Goal: Find specific page/section: Find specific page/section

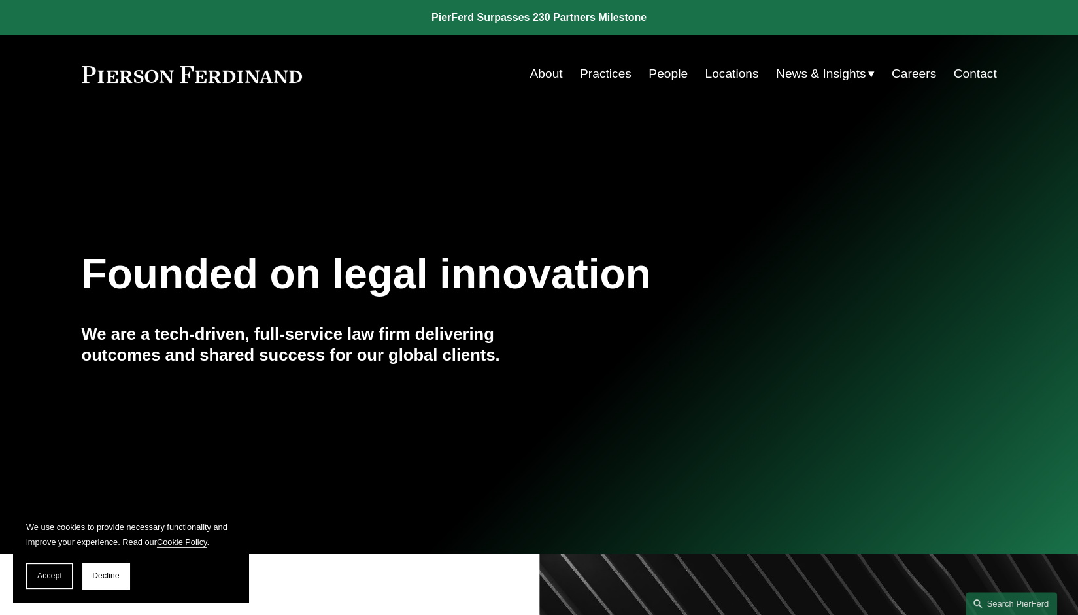
click at [608, 72] on link "Practices" at bounding box center [606, 73] width 52 height 25
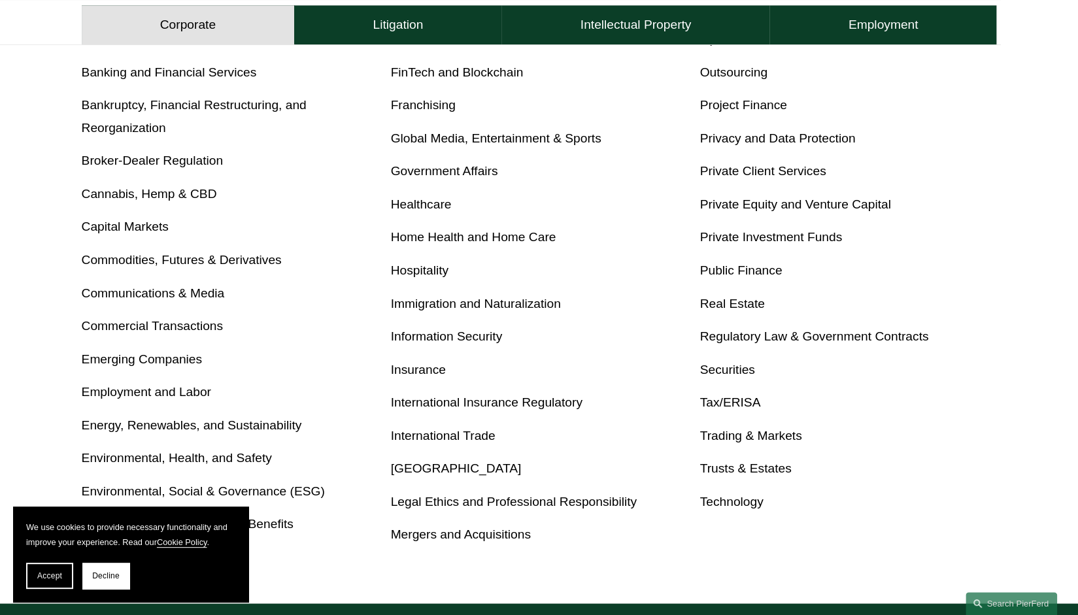
scroll to position [562, 0]
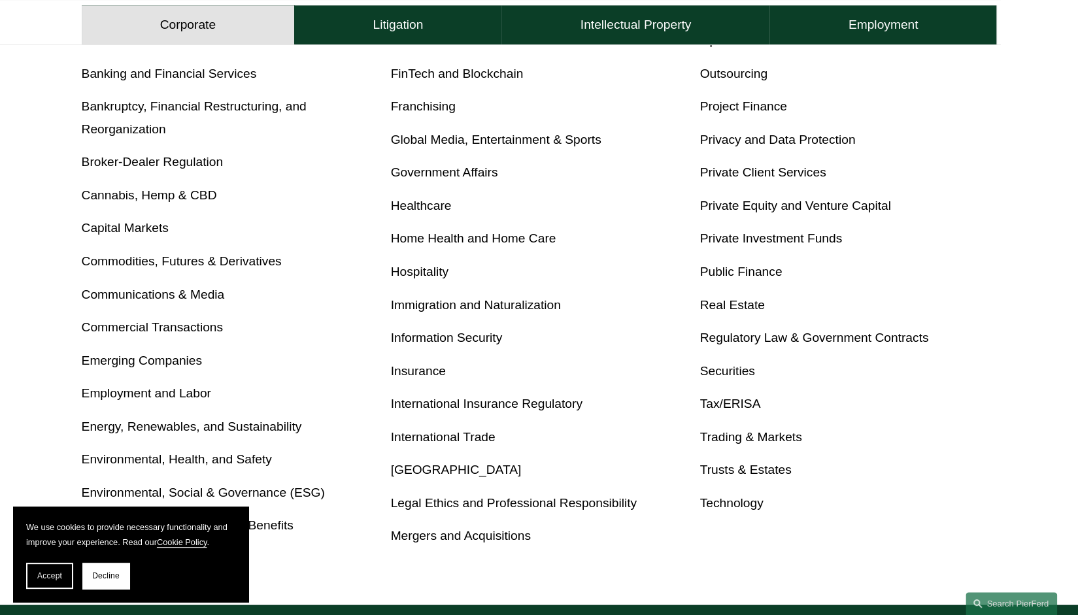
click at [766, 209] on link "Private Equity and Venture Capital" at bounding box center [795, 206] width 191 height 14
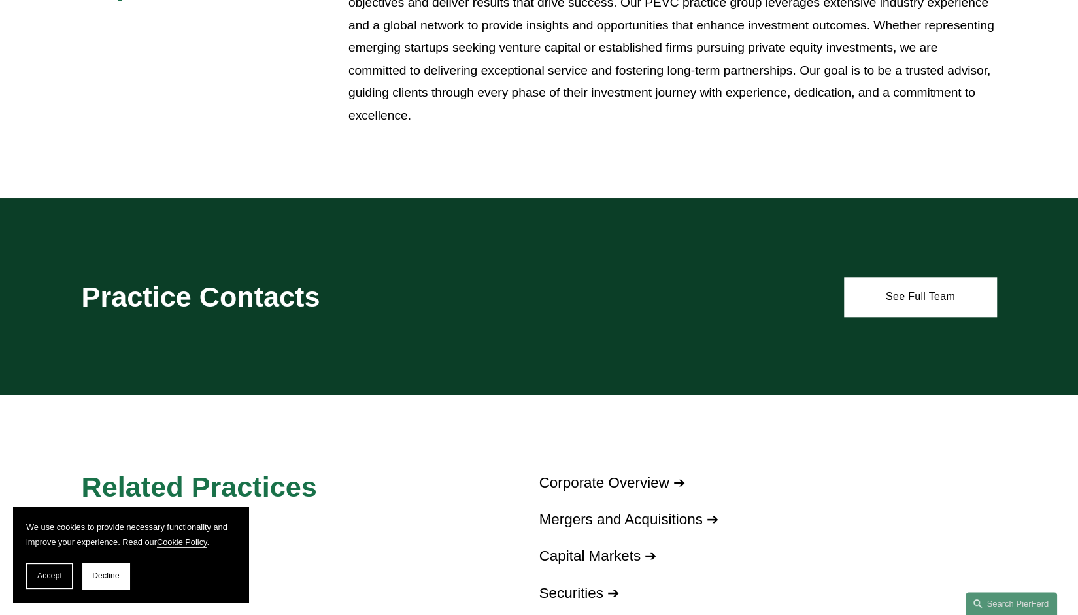
scroll to position [659, 0]
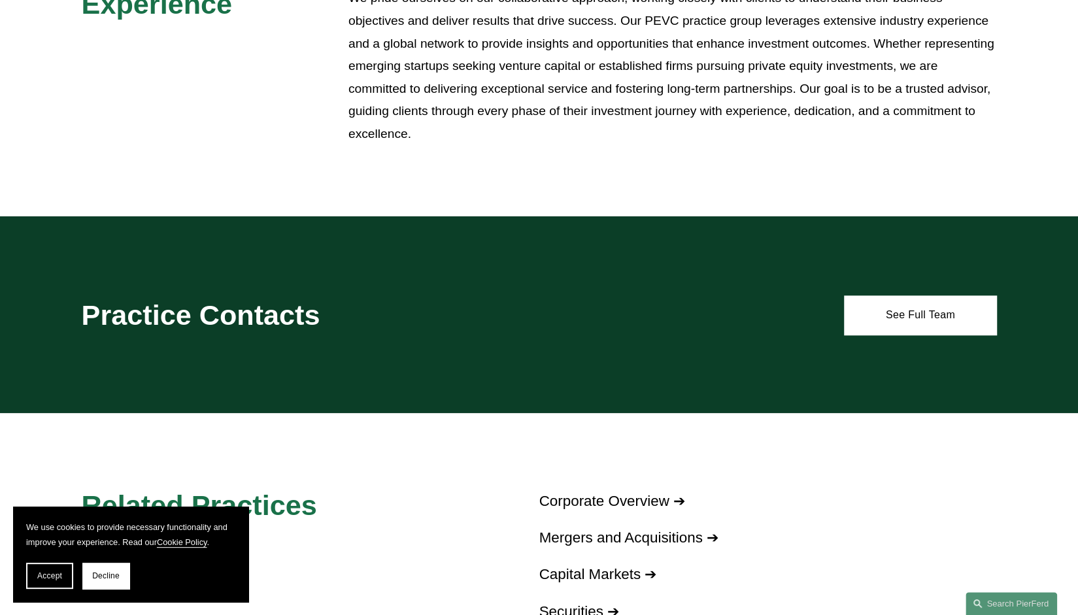
click at [611, 546] on link "Mergers and Acquisitions ➔" at bounding box center [629, 538] width 179 height 16
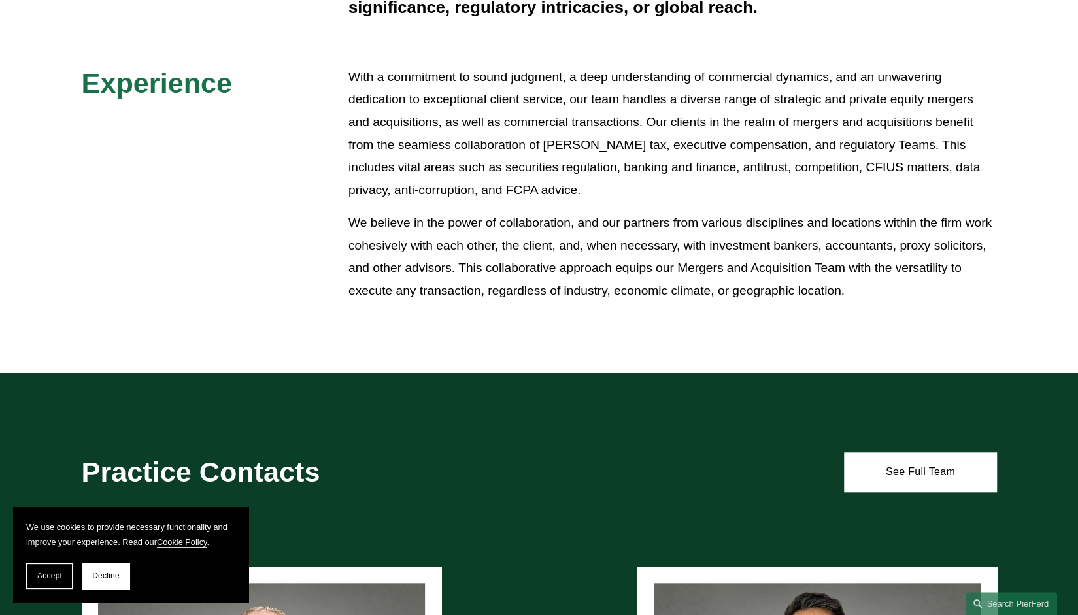
scroll to position [504, 0]
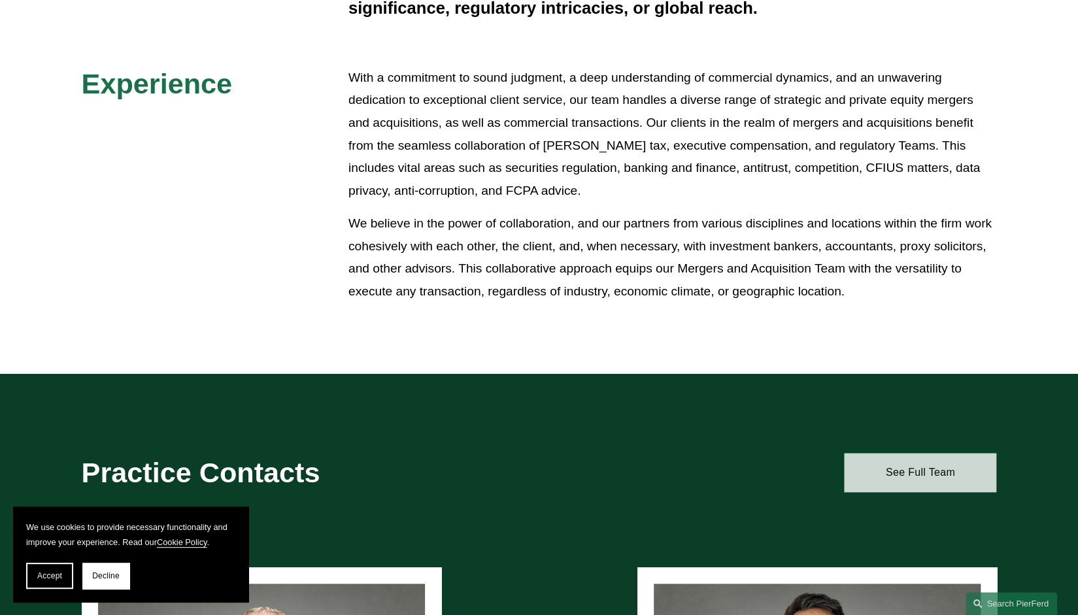
click at [919, 479] on link "See Full Team" at bounding box center [920, 472] width 152 height 39
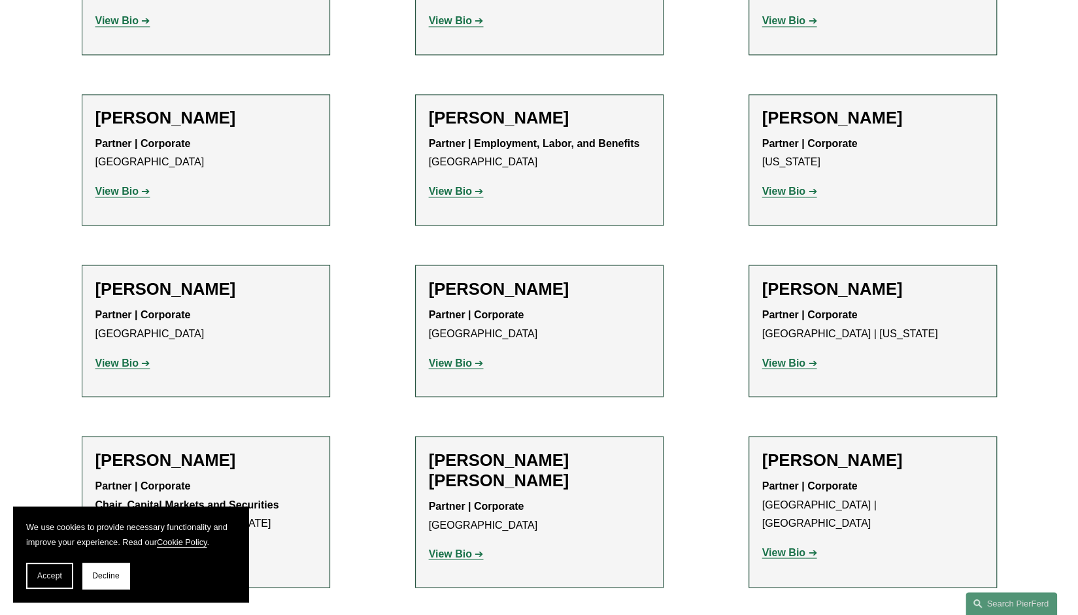
scroll to position [1405, 0]
